Goal: Task Accomplishment & Management: Manage account settings

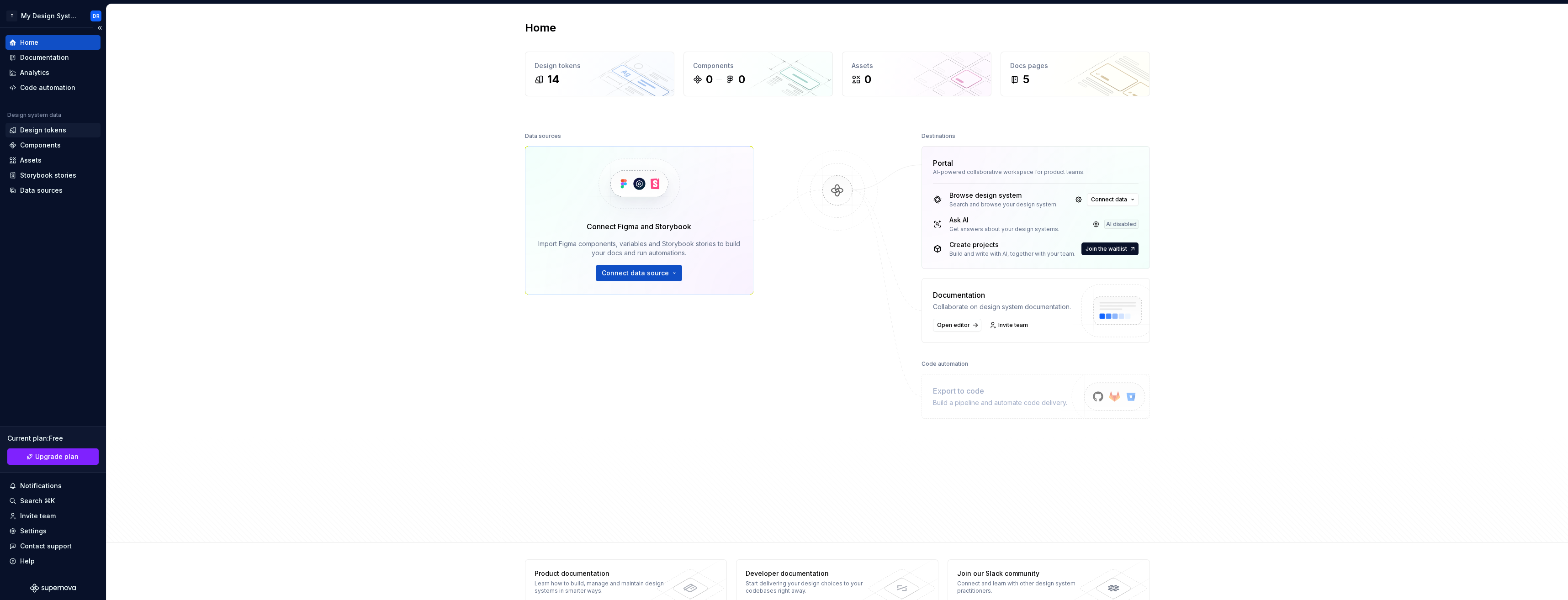
click at [56, 131] on div "Design tokens" at bounding box center [43, 130] width 46 height 9
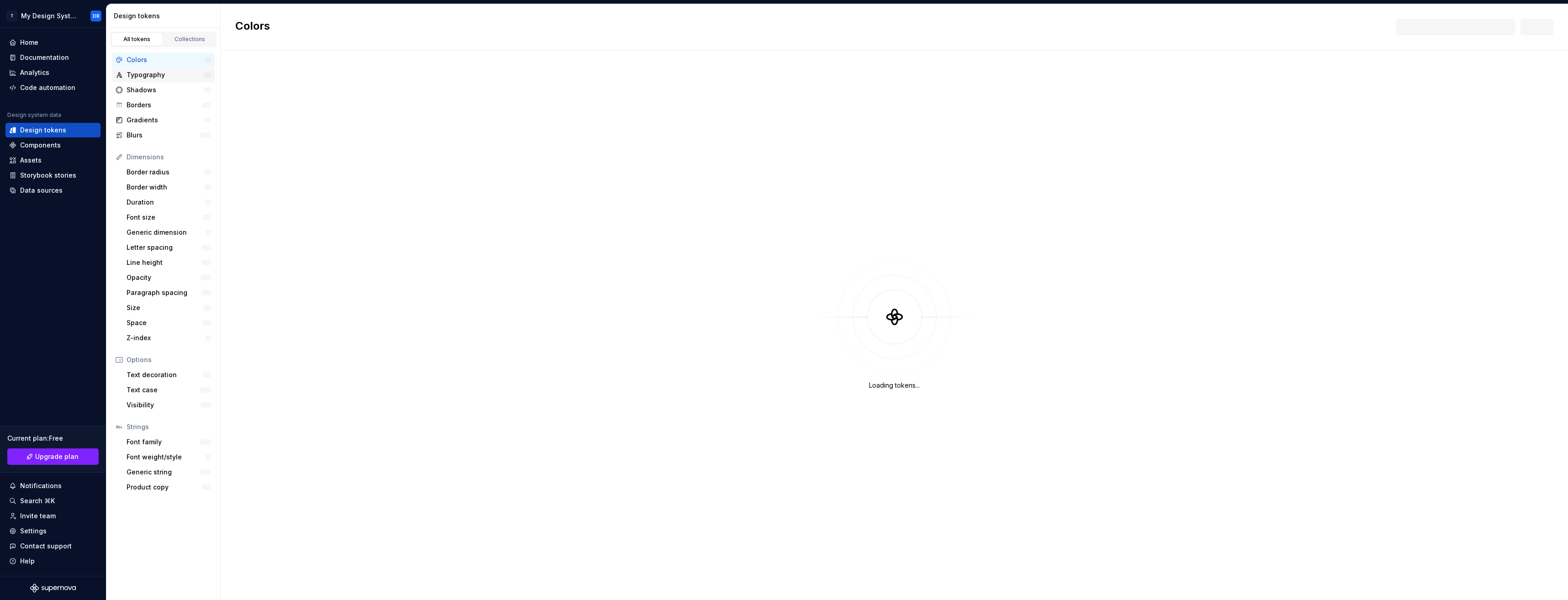
click at [158, 74] on div "Typography" at bounding box center [165, 75] width 77 height 9
click at [51, 526] on div "Settings" at bounding box center [53, 531] width 88 height 9
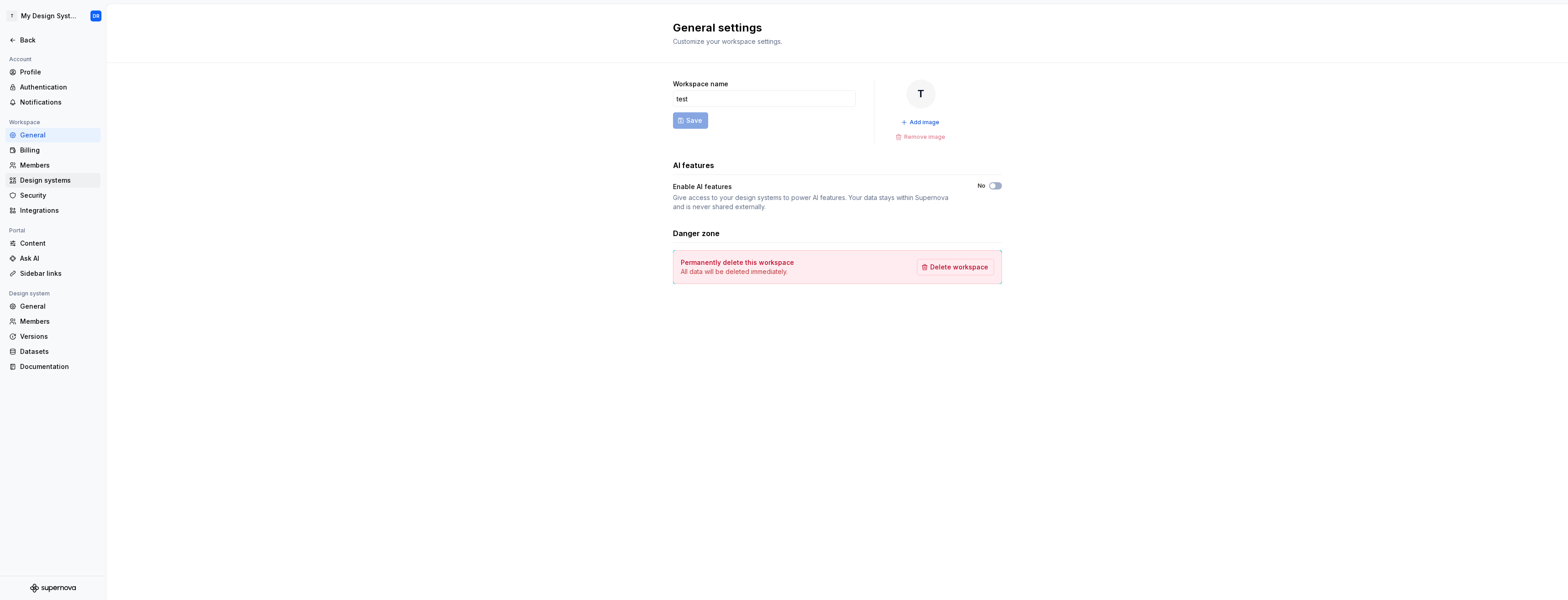
click at [57, 181] on div "Design systems" at bounding box center [58, 180] width 77 height 9
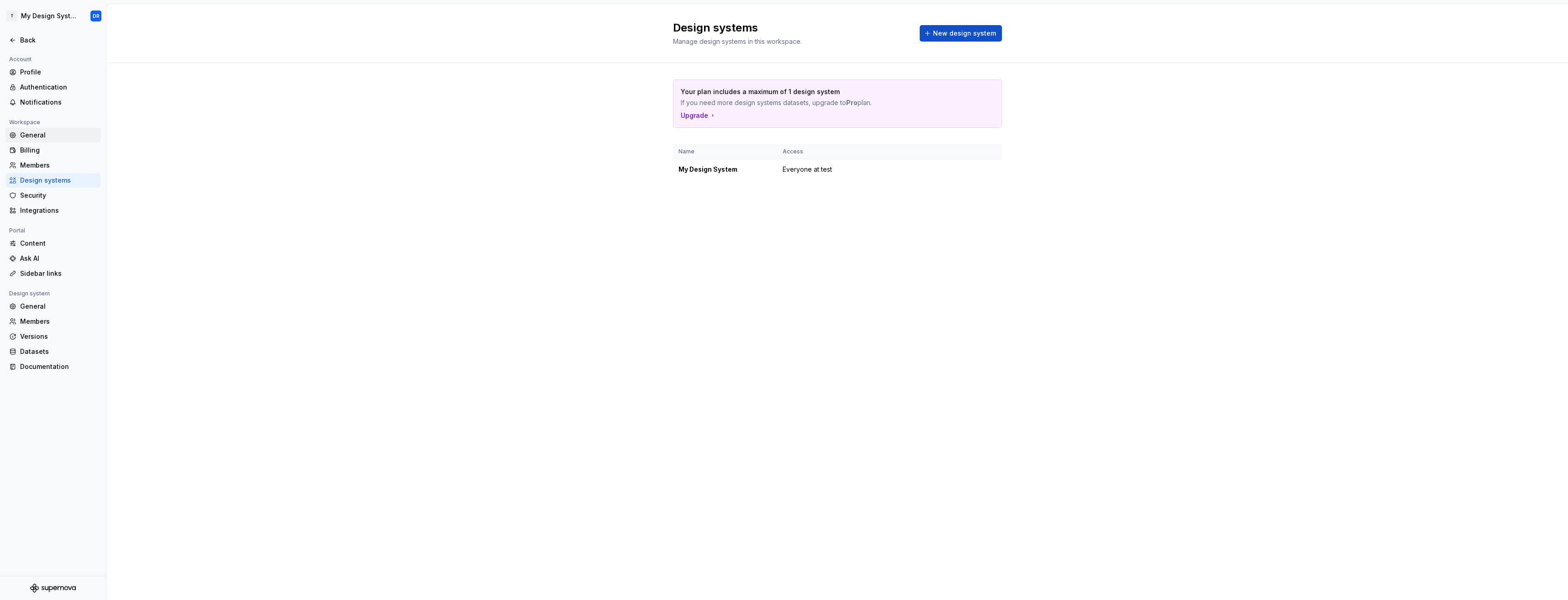
click at [47, 136] on div "General" at bounding box center [58, 135] width 77 height 9
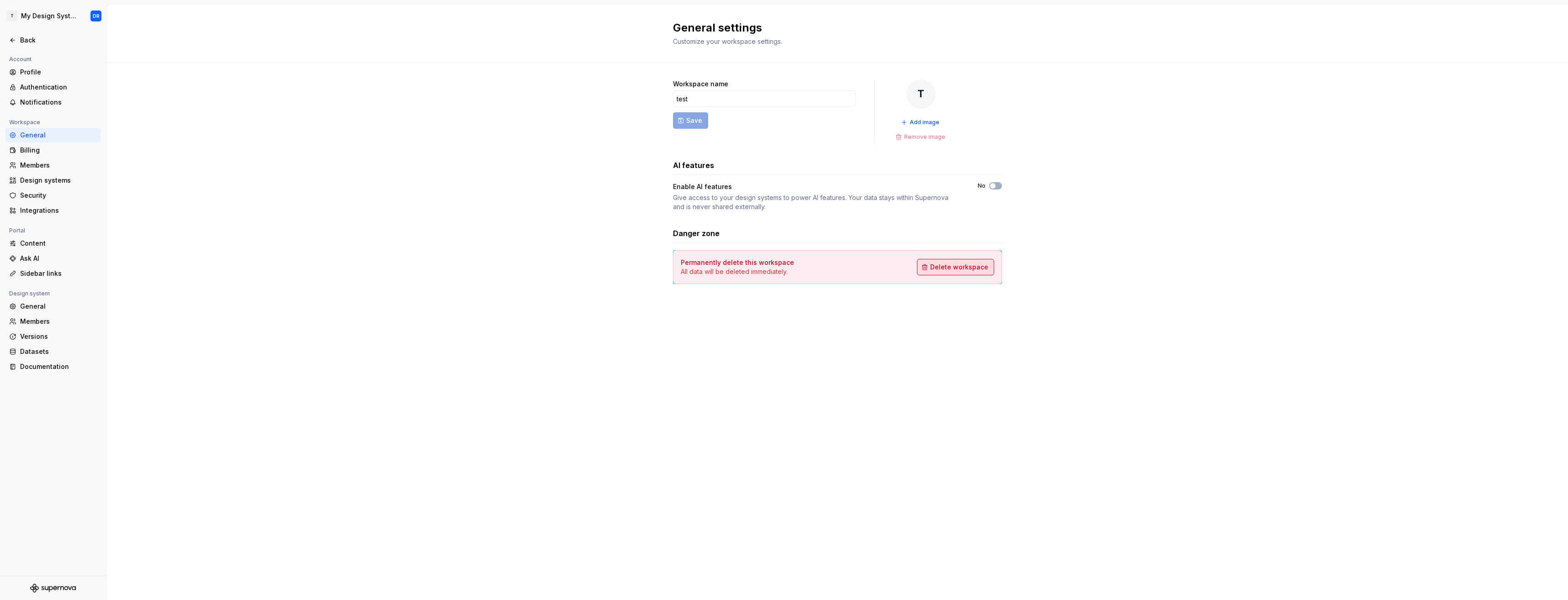
click at [946, 269] on span "Delete workspace" at bounding box center [959, 267] width 58 height 9
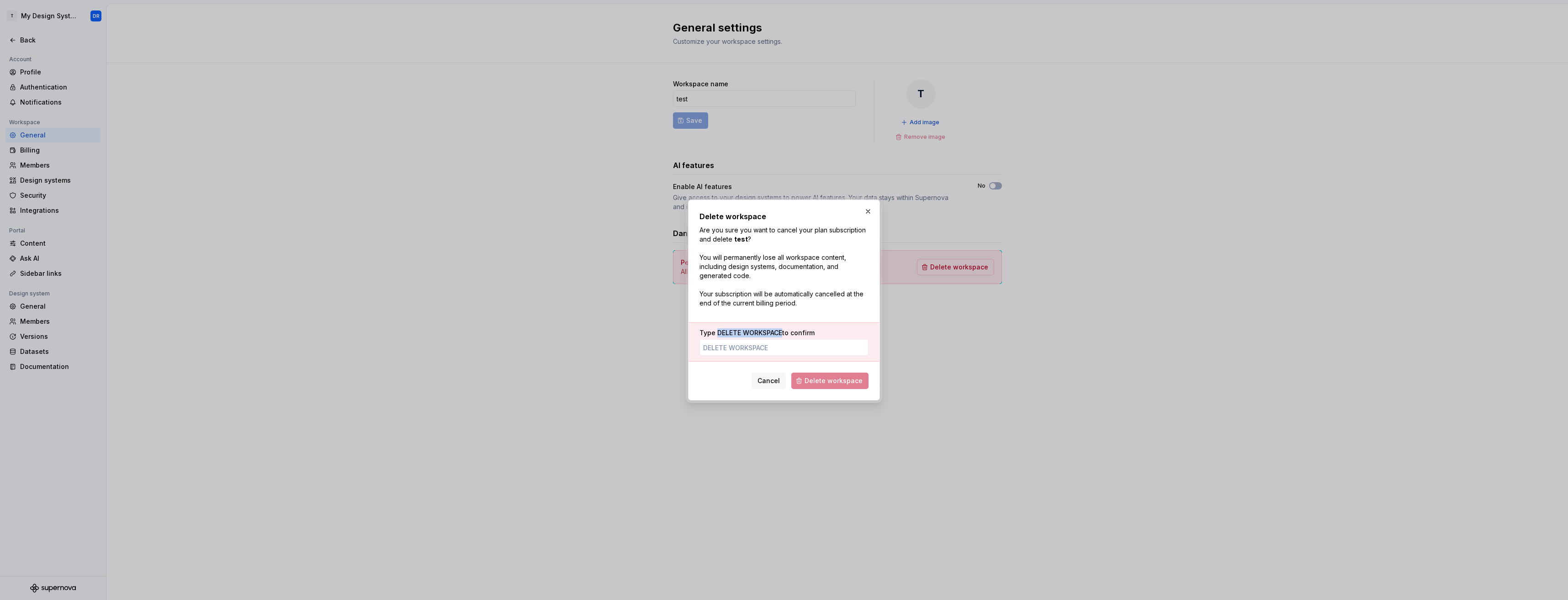
drag, startPoint x: 717, startPoint y: 330, endPoint x: 783, endPoint y: 333, distance: 66.1
click at [783, 333] on label "Type DELETE WORKSPACE to confirm" at bounding box center [757, 333] width 115 height 9
copy span "DELETE WORKSPACE"
click at [744, 360] on div "Type DELETE WORKSPACE to confirm" at bounding box center [784, 342] width 191 height 40
click at [743, 347] on input "Type DELETE WORKSPACE to confirm" at bounding box center [784, 347] width 169 height 16
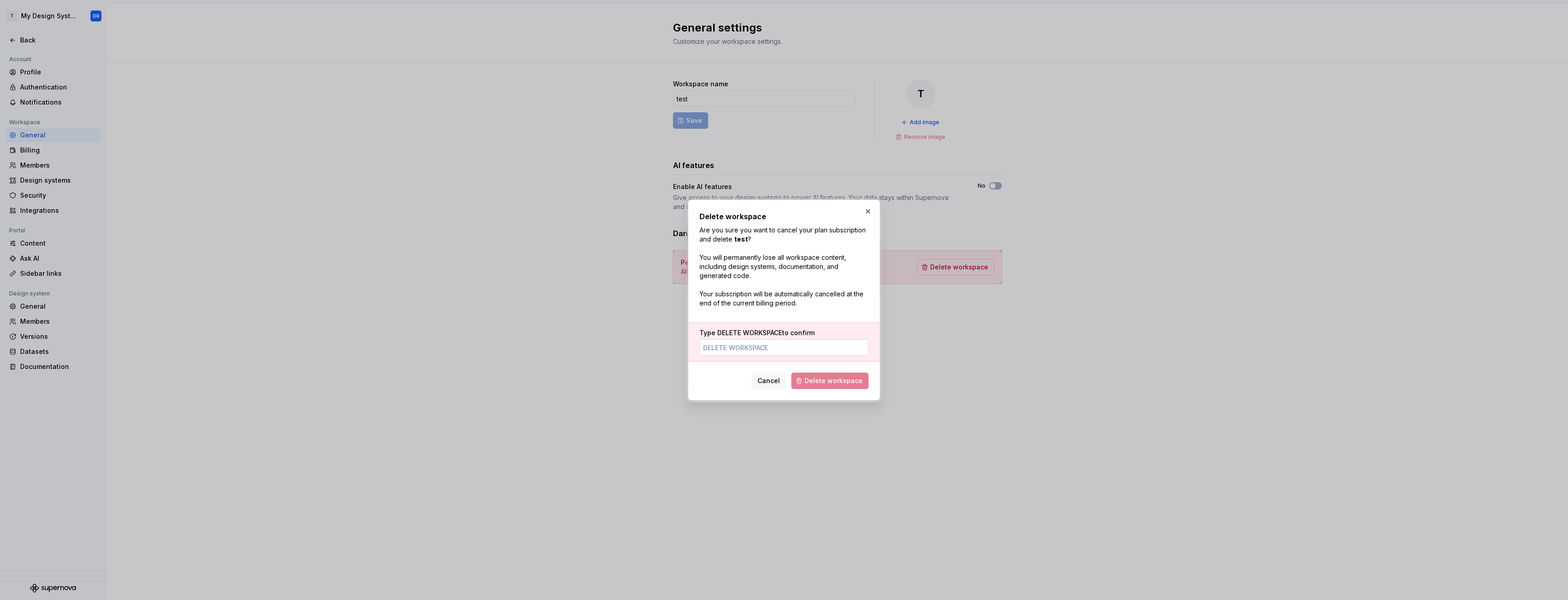
paste input "DELETE WORKSPACE"
type input "DELETE WORKSPACE"
click at [831, 378] on span "Delete workspace" at bounding box center [833, 380] width 58 height 9
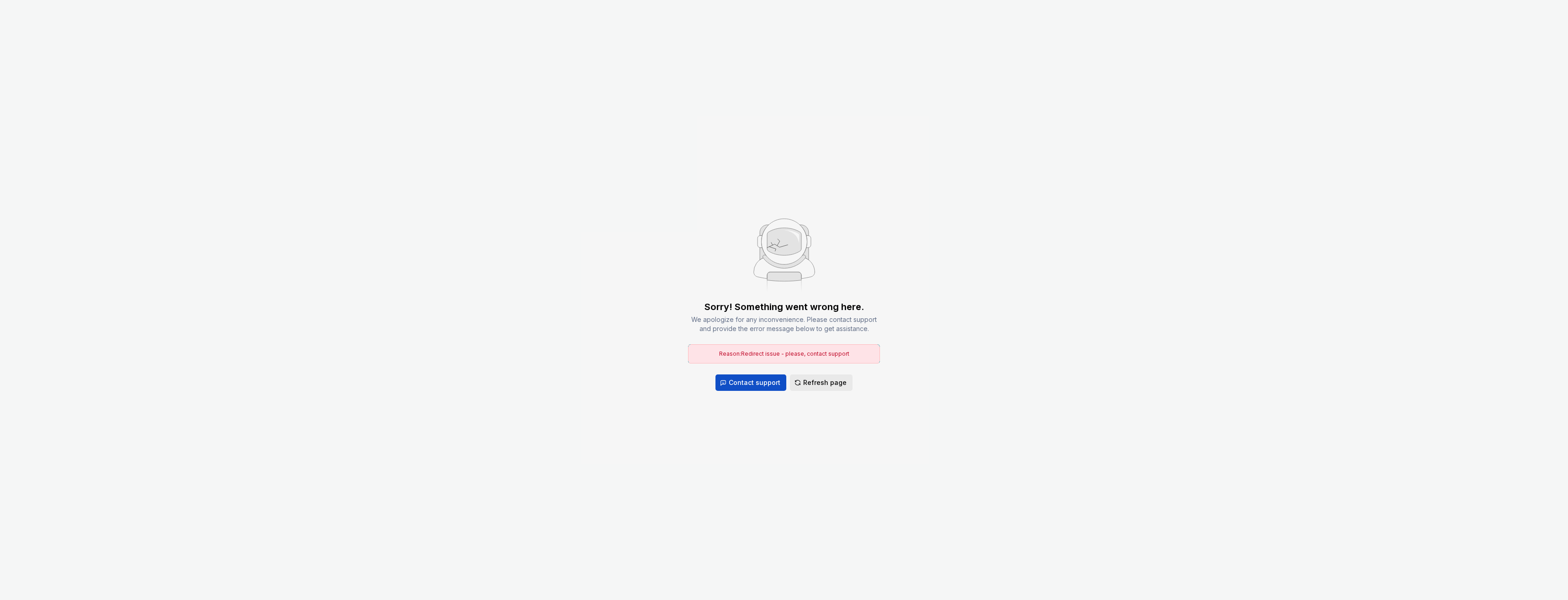
click at [827, 388] on button "Refresh page" at bounding box center [821, 382] width 63 height 16
click at [818, 385] on span "Refresh page" at bounding box center [825, 382] width 43 height 9
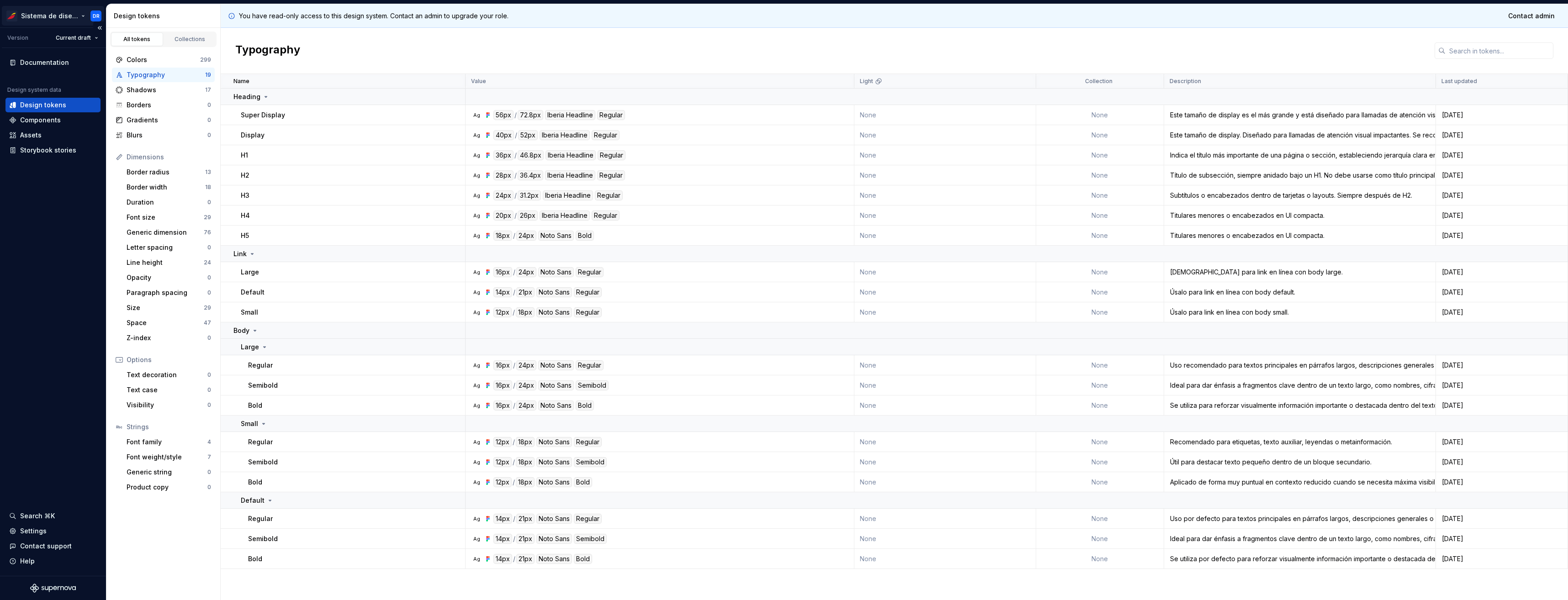
click at [67, 16] on html "Sistema de diseño Iberia DR Version Current draft Documentation Design system d…" at bounding box center [784, 300] width 1568 height 600
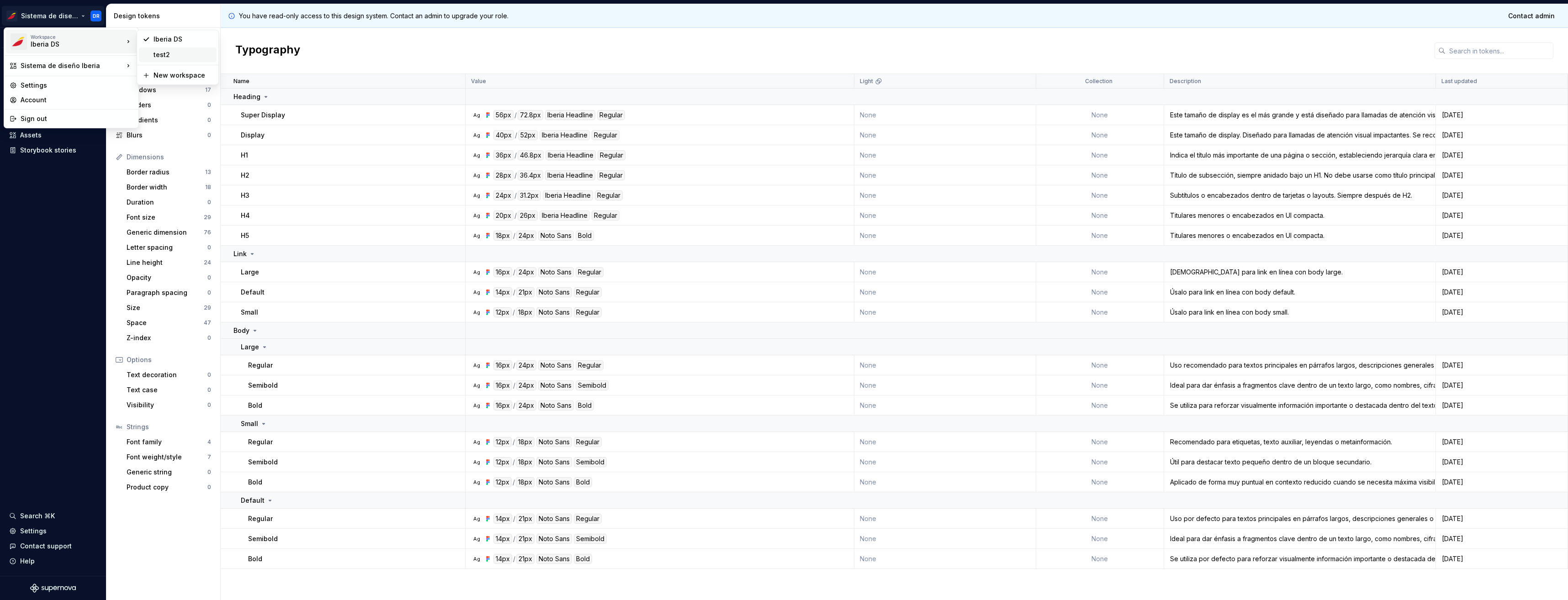
click at [172, 55] on div "test2" at bounding box center [183, 55] width 60 height 9
